Goal: Task Accomplishment & Management: Manage account settings

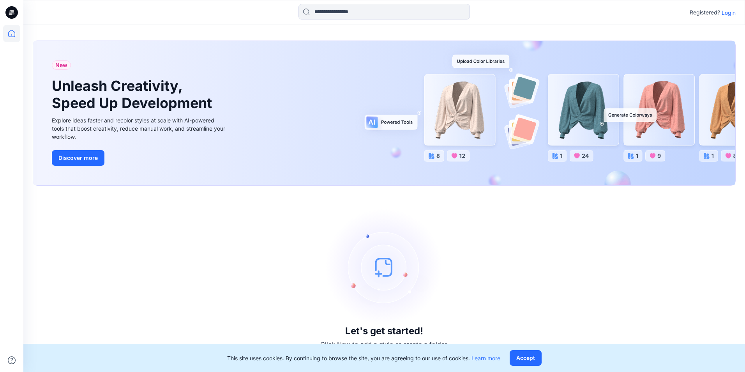
click at [731, 12] on p "Login" at bounding box center [728, 13] width 14 height 8
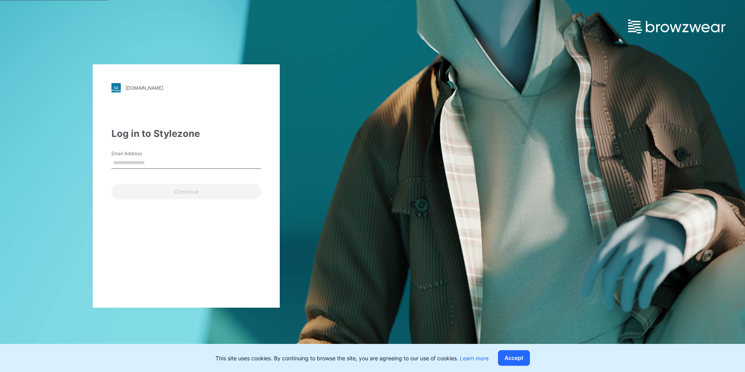
click at [147, 152] on label "Email Address" at bounding box center [138, 153] width 55 height 7
click at [147, 157] on input "Email Address" at bounding box center [186, 163] width 150 height 12
click at [145, 162] on input "Email Address" at bounding box center [186, 163] width 150 height 12
type input "**********"
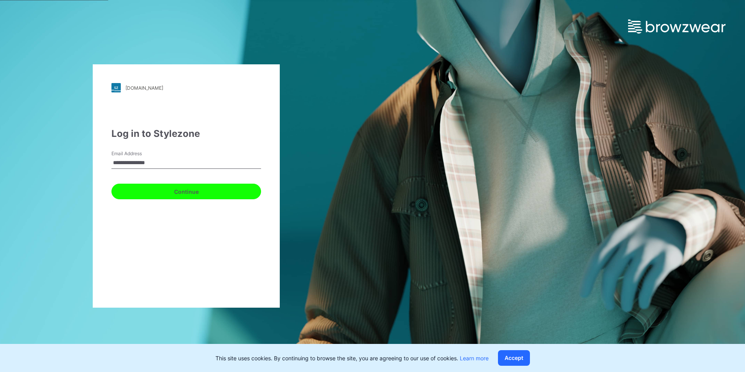
click at [166, 190] on button "Continue" at bounding box center [186, 191] width 150 height 16
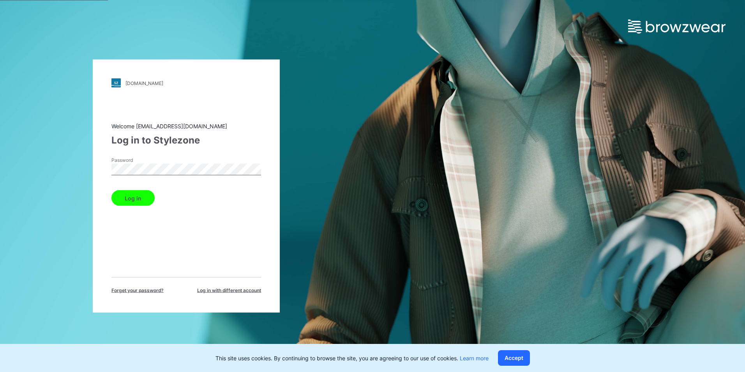
click at [111, 190] on button "Log in" at bounding box center [132, 198] width 43 height 16
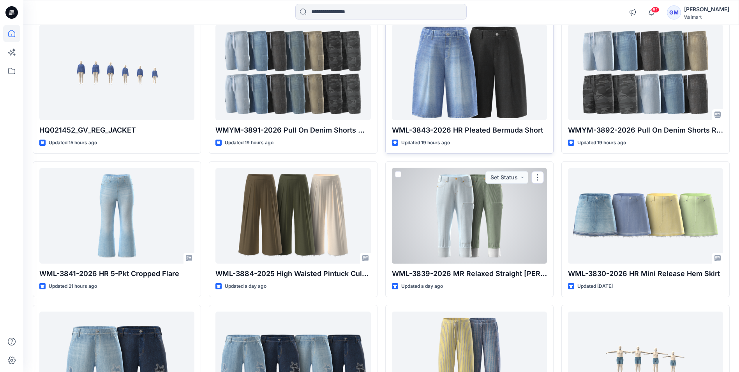
scroll to position [392, 0]
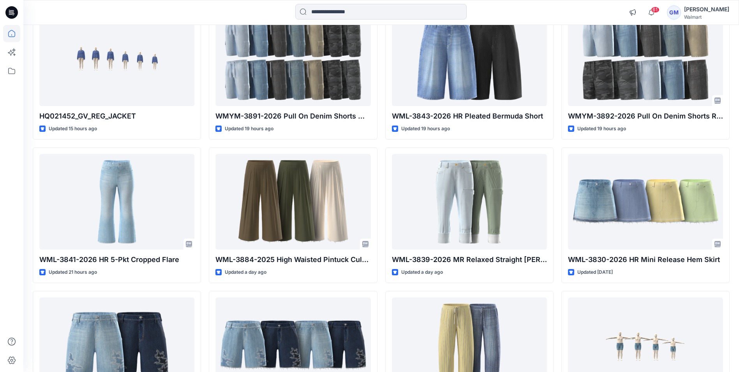
click at [9, 11] on icon at bounding box center [10, 11] width 2 height 0
